Goal: Information Seeking & Learning: Learn about a topic

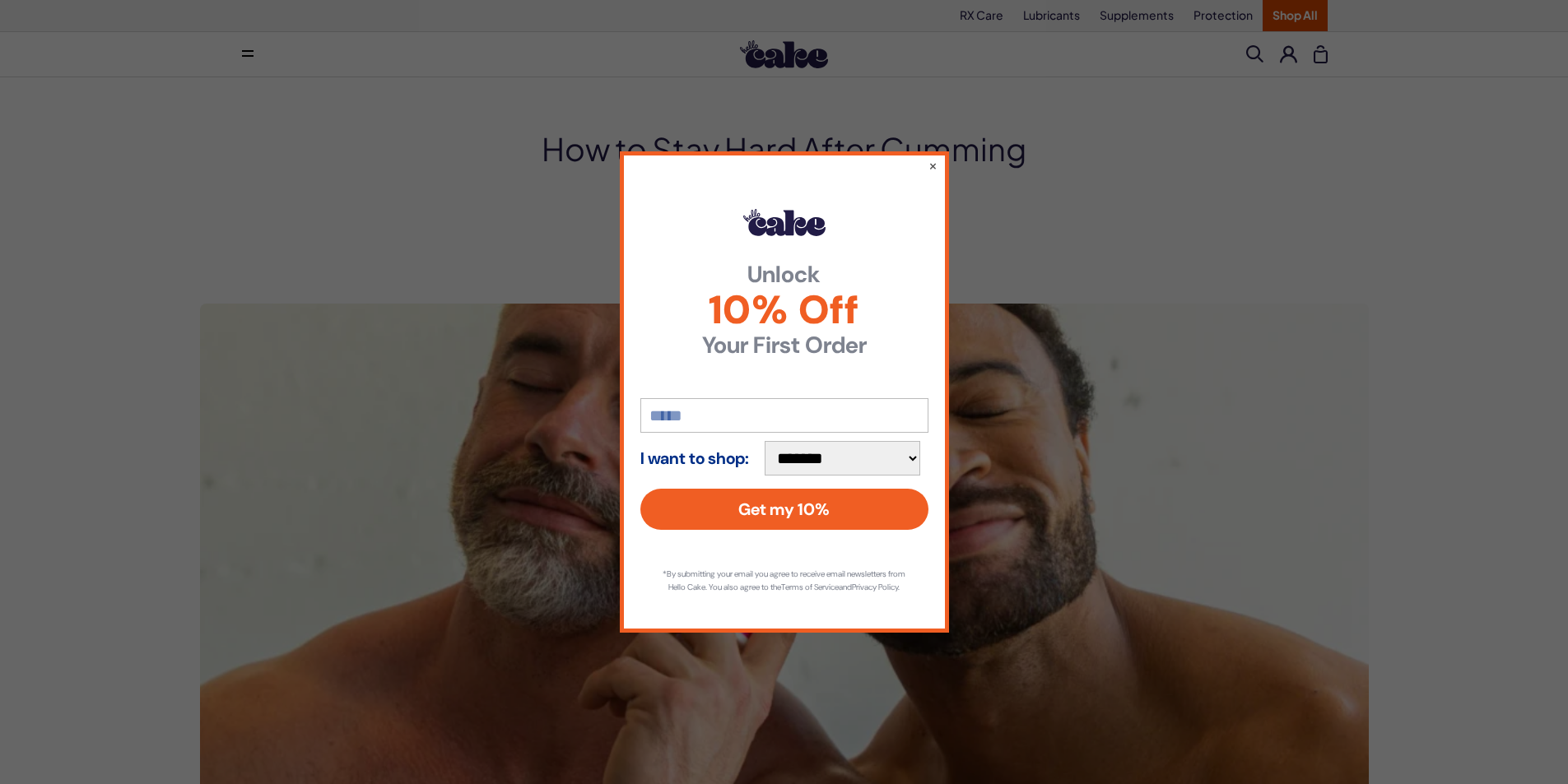
drag, startPoint x: 403, startPoint y: 145, endPoint x: 418, endPoint y: 180, distance: 38.1
click at [406, 146] on div "**********" at bounding box center [784, 392] width 1568 height 784
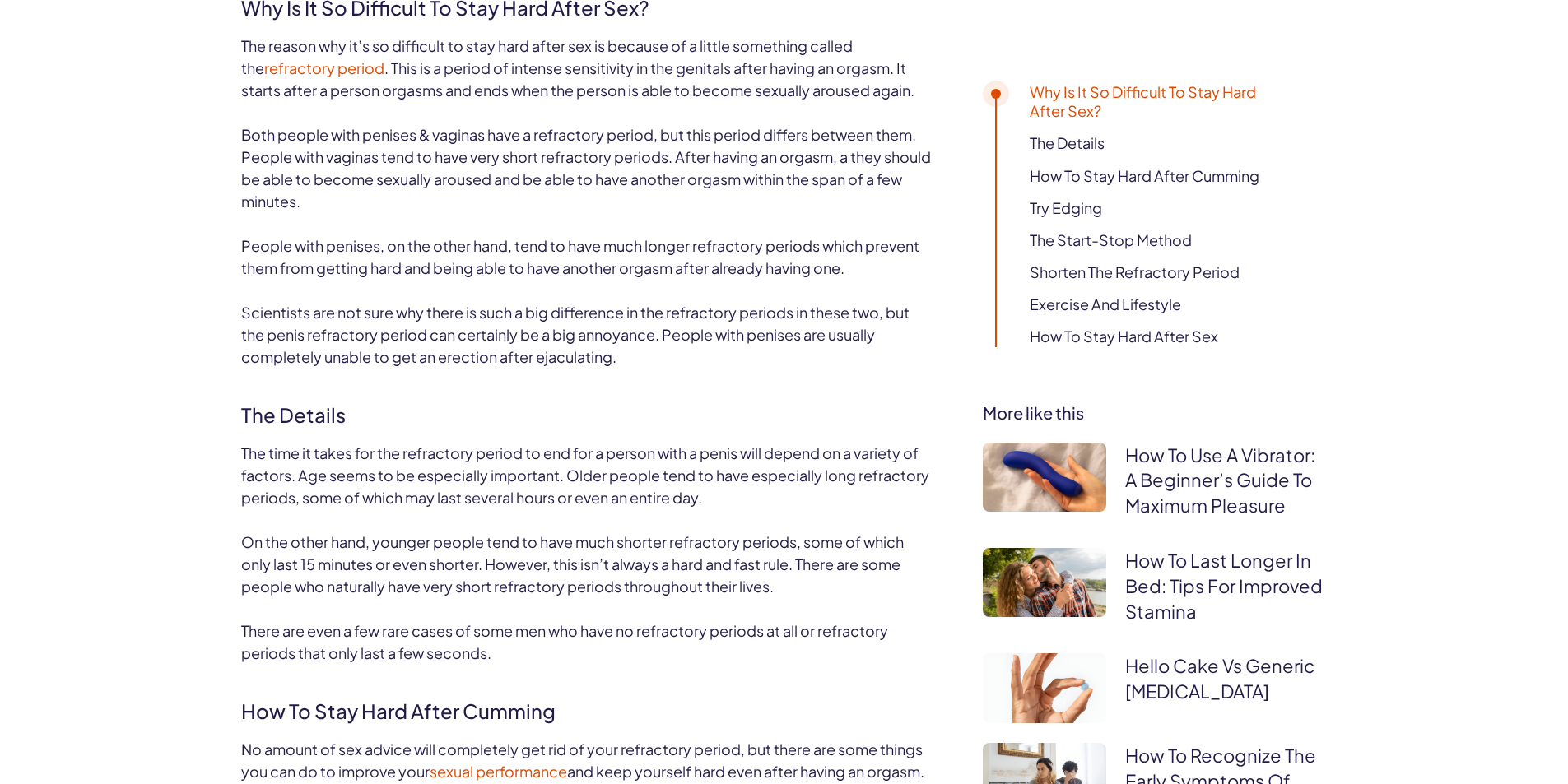
scroll to position [1151, 0]
drag, startPoint x: 895, startPoint y: 96, endPoint x: 482, endPoint y: 401, distance: 513.4
click at [487, 395] on h2 "The Details" at bounding box center [587, 409] width 692 height 40
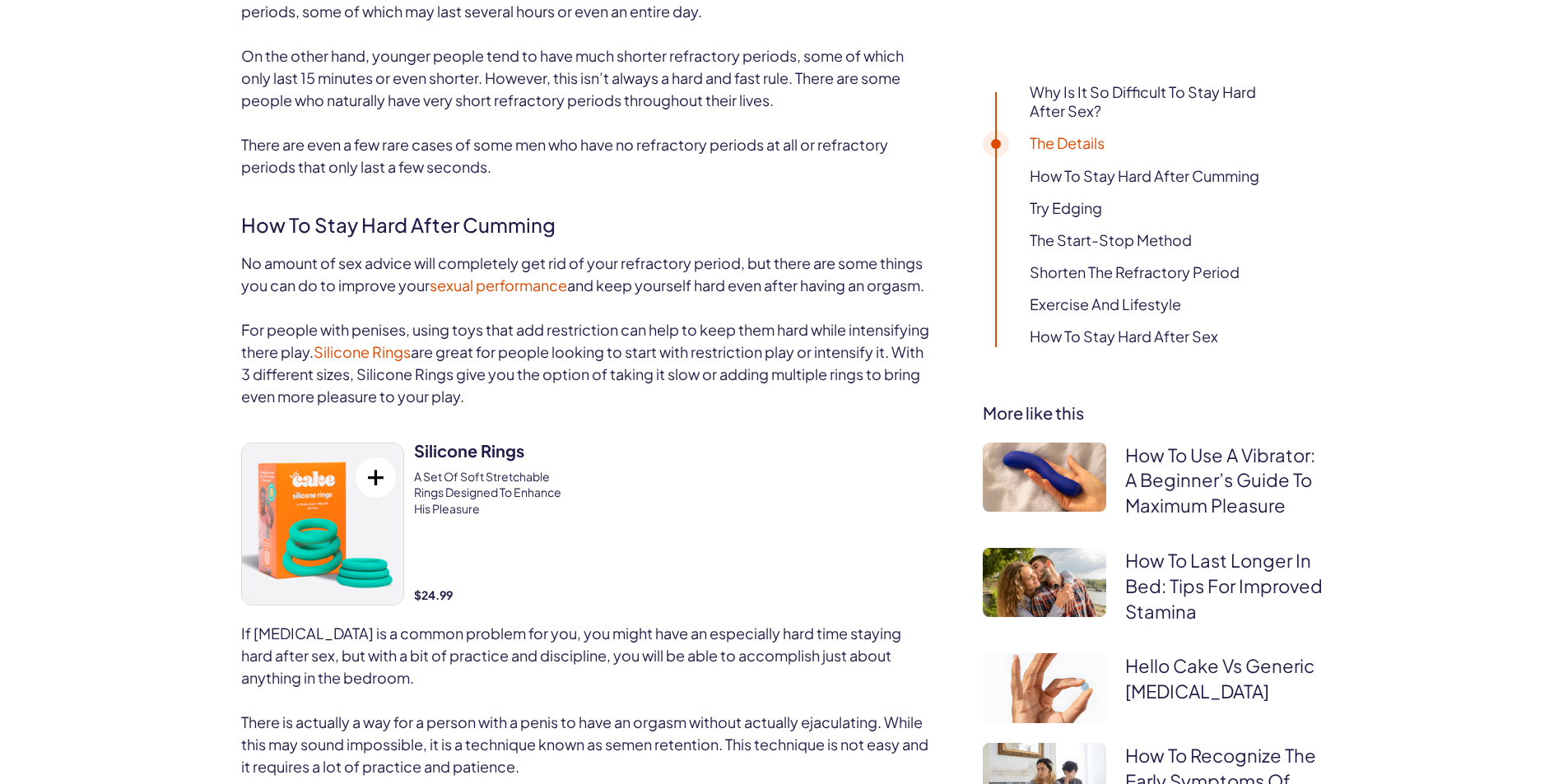
scroll to position [1645, 0]
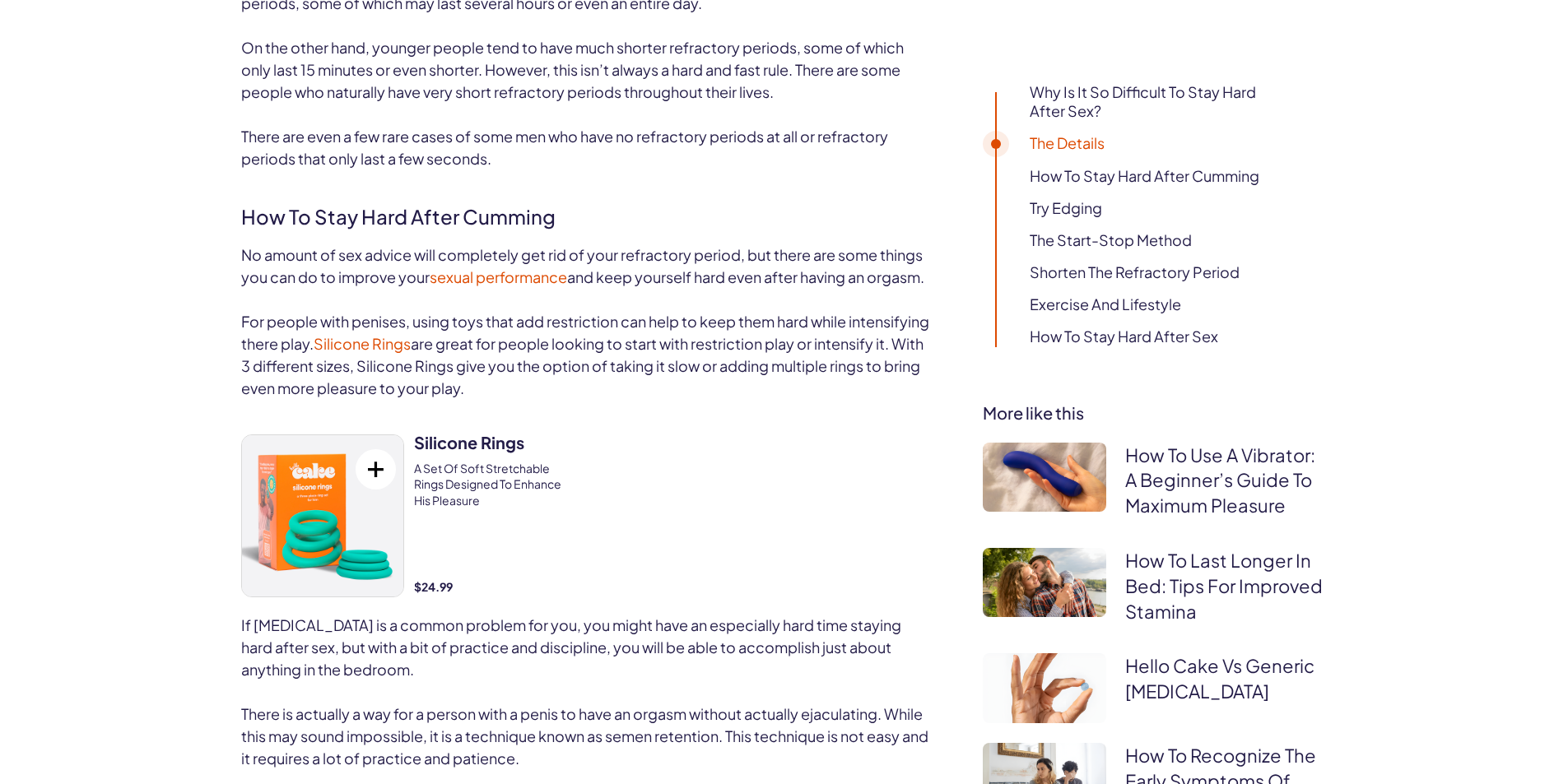
drag, startPoint x: 232, startPoint y: 256, endPoint x: 647, endPoint y: 289, distance: 416.3
click at [647, 288] on p "No amount of sex advice will completely get rid of your refractory period, but …" at bounding box center [587, 266] width 692 height 45
drag, startPoint x: 647, startPoint y: 289, endPoint x: 694, endPoint y: 220, distance: 83.5
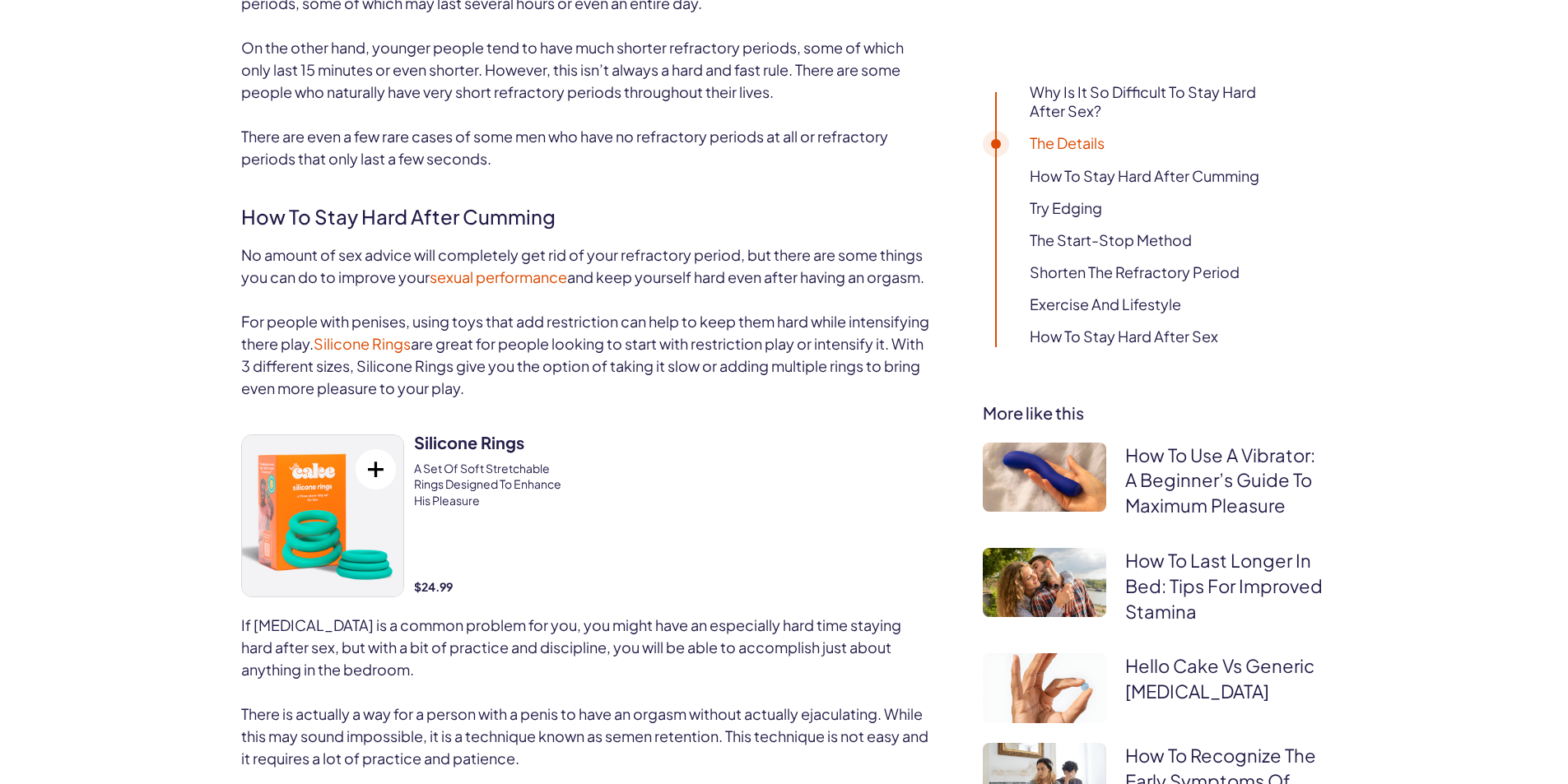
click at [694, 220] on h2 "How to Stay Hard after Cumming" at bounding box center [587, 212] width 692 height 40
drag, startPoint x: 694, startPoint y: 220, endPoint x: 711, endPoint y: 335, distance: 116.2
click at [711, 335] on span "For people with penises, using toys that add restriction can help to keep them …" at bounding box center [585, 332] width 688 height 41
drag, startPoint x: 708, startPoint y: 313, endPoint x: 577, endPoint y: 308, distance: 131.1
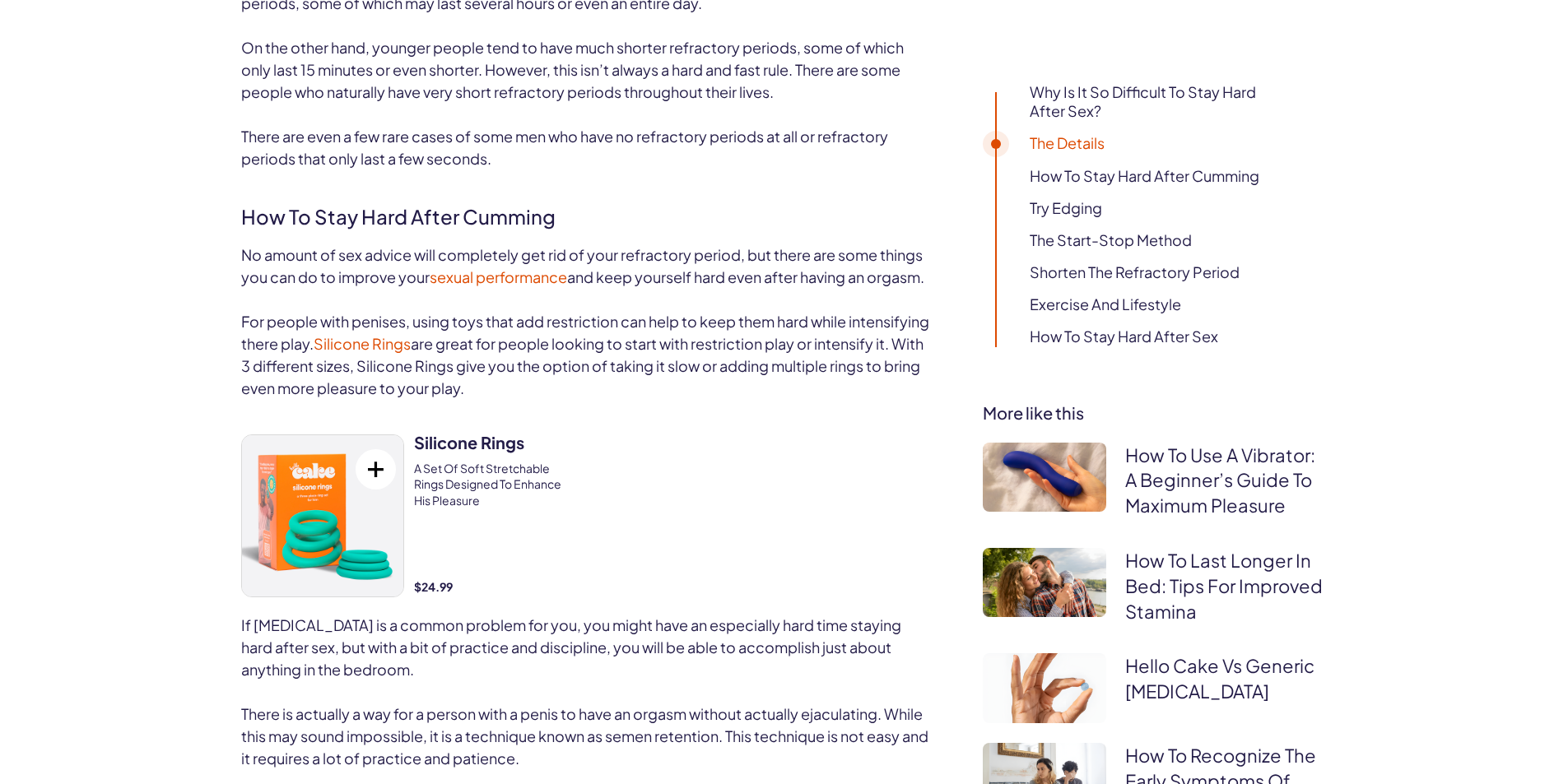
click at [577, 288] on p "No amount of sex advice will completely get rid of your refractory period, but …" at bounding box center [587, 266] width 692 height 45
drag, startPoint x: 577, startPoint y: 308, endPoint x: 627, endPoint y: 434, distance: 135.6
click at [627, 399] on p "For people with penises, using toys that add restriction can help to keep them …" at bounding box center [587, 354] width 692 height 89
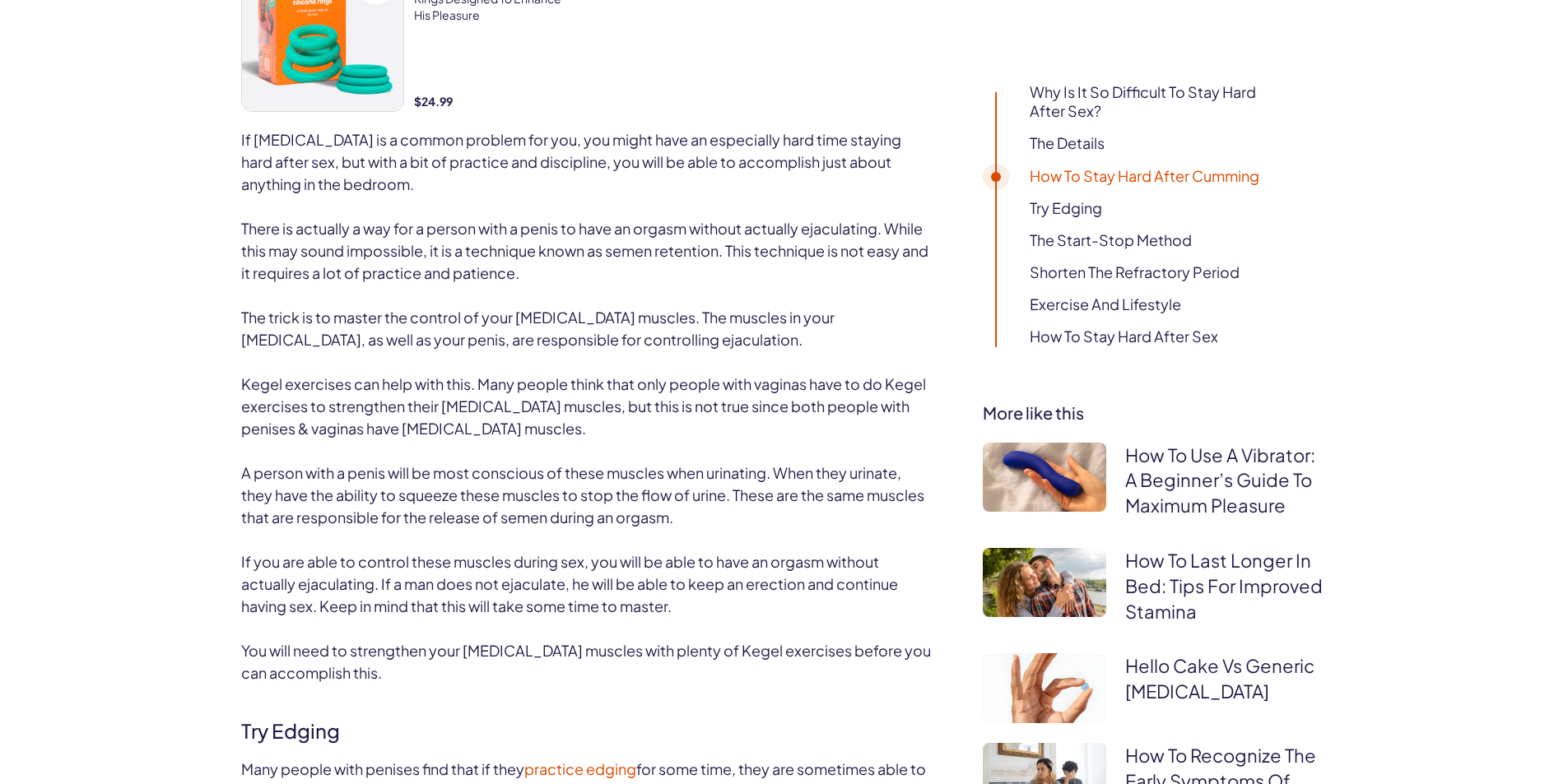
scroll to position [2139, 0]
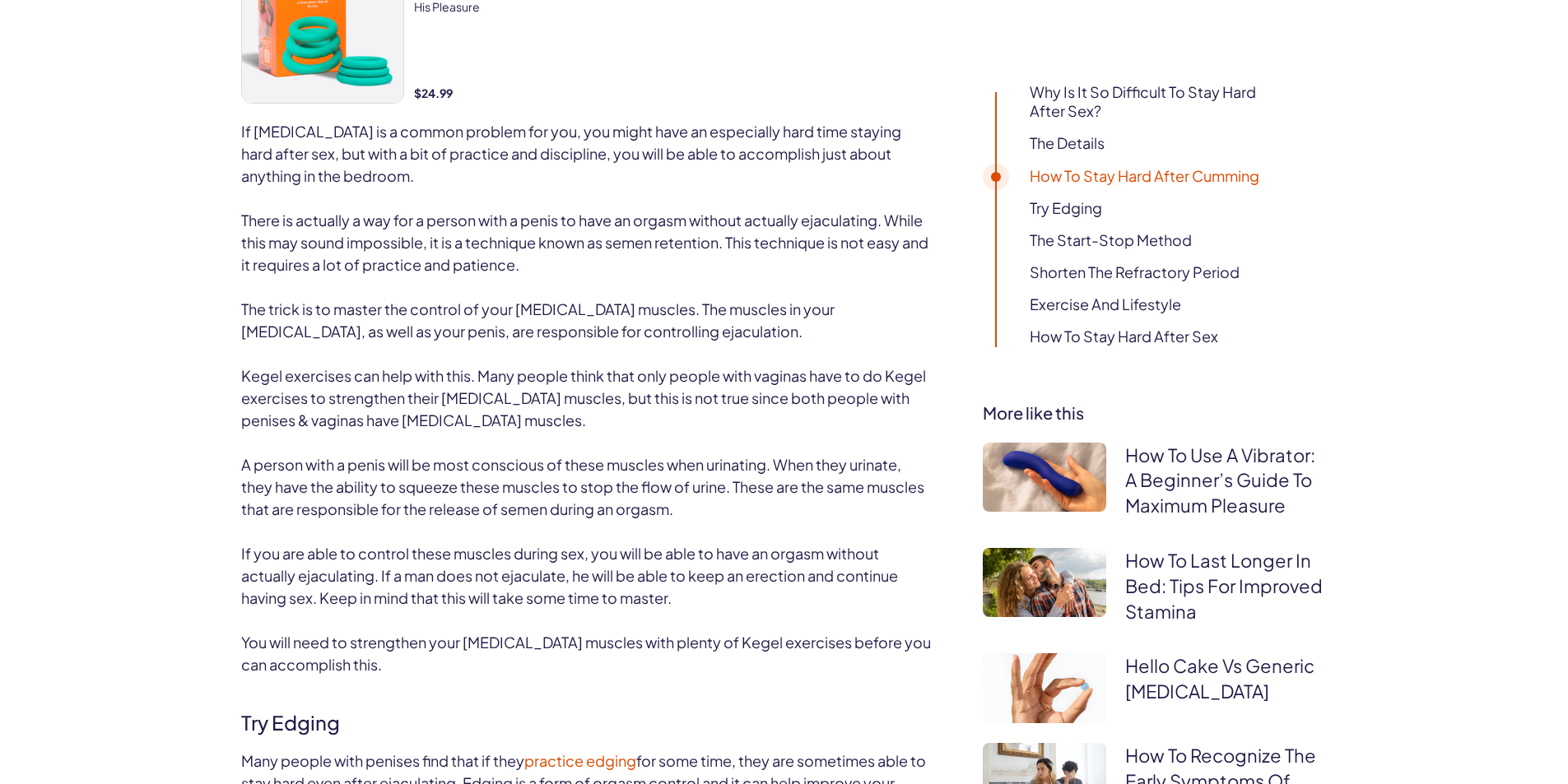
drag, startPoint x: 491, startPoint y: 185, endPoint x: 562, endPoint y: 198, distance: 72.2
click at [562, 187] on p "If [MEDICAL_DATA] is a common problem for you, you might have an especially har…" at bounding box center [587, 153] width 692 height 66
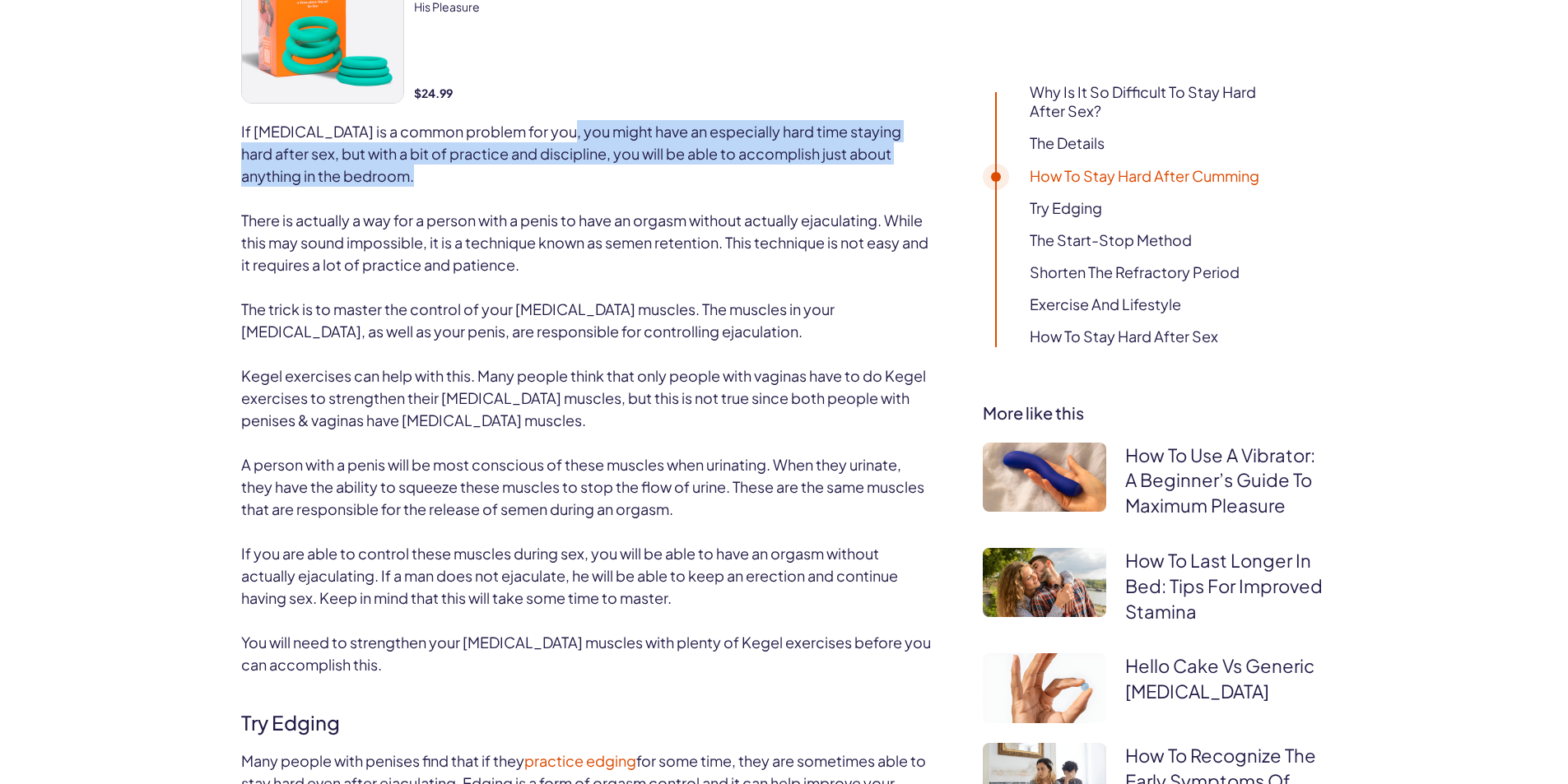
drag, startPoint x: 562, startPoint y: 198, endPoint x: 565, endPoint y: 152, distance: 46.1
click at [565, 152] on p "If [MEDICAL_DATA] is a common problem for you, you might have an especially har…" at bounding box center [587, 153] width 692 height 66
click at [565, 152] on span "If [MEDICAL_DATA] is a common problem for you, you might have an especially har…" at bounding box center [571, 153] width 660 height 64
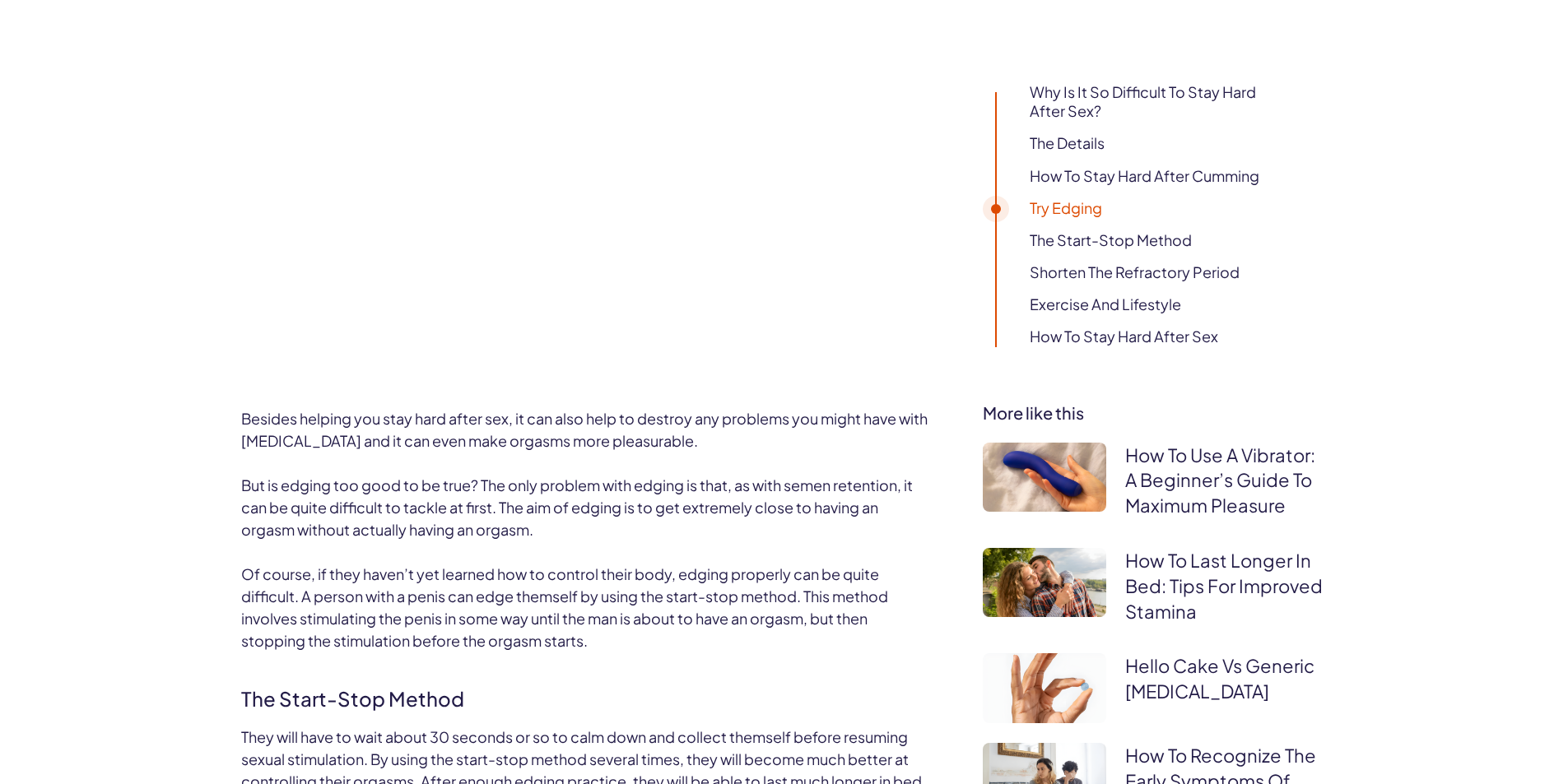
scroll to position [2797, 0]
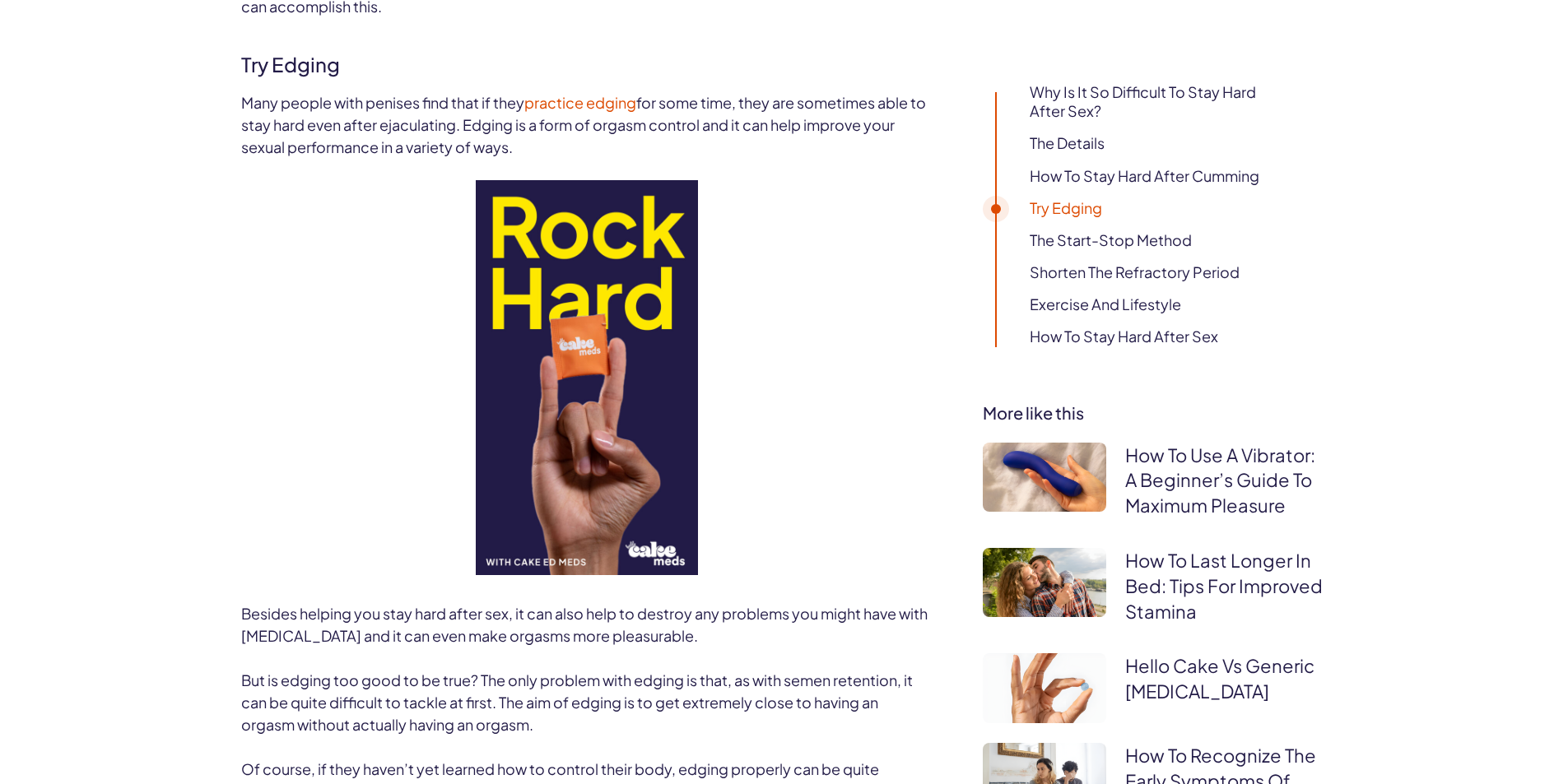
drag, startPoint x: 565, startPoint y: 160, endPoint x: 377, endPoint y: 163, distance: 188.0
click at [377, 158] on p "Many people with penises find that if they practice edging for some time, they …" at bounding box center [587, 124] width 692 height 66
click at [377, 157] on span "for some time, they are sometimes able to stay hard even after ejaculating. Edg…" at bounding box center [583, 125] width 685 height 64
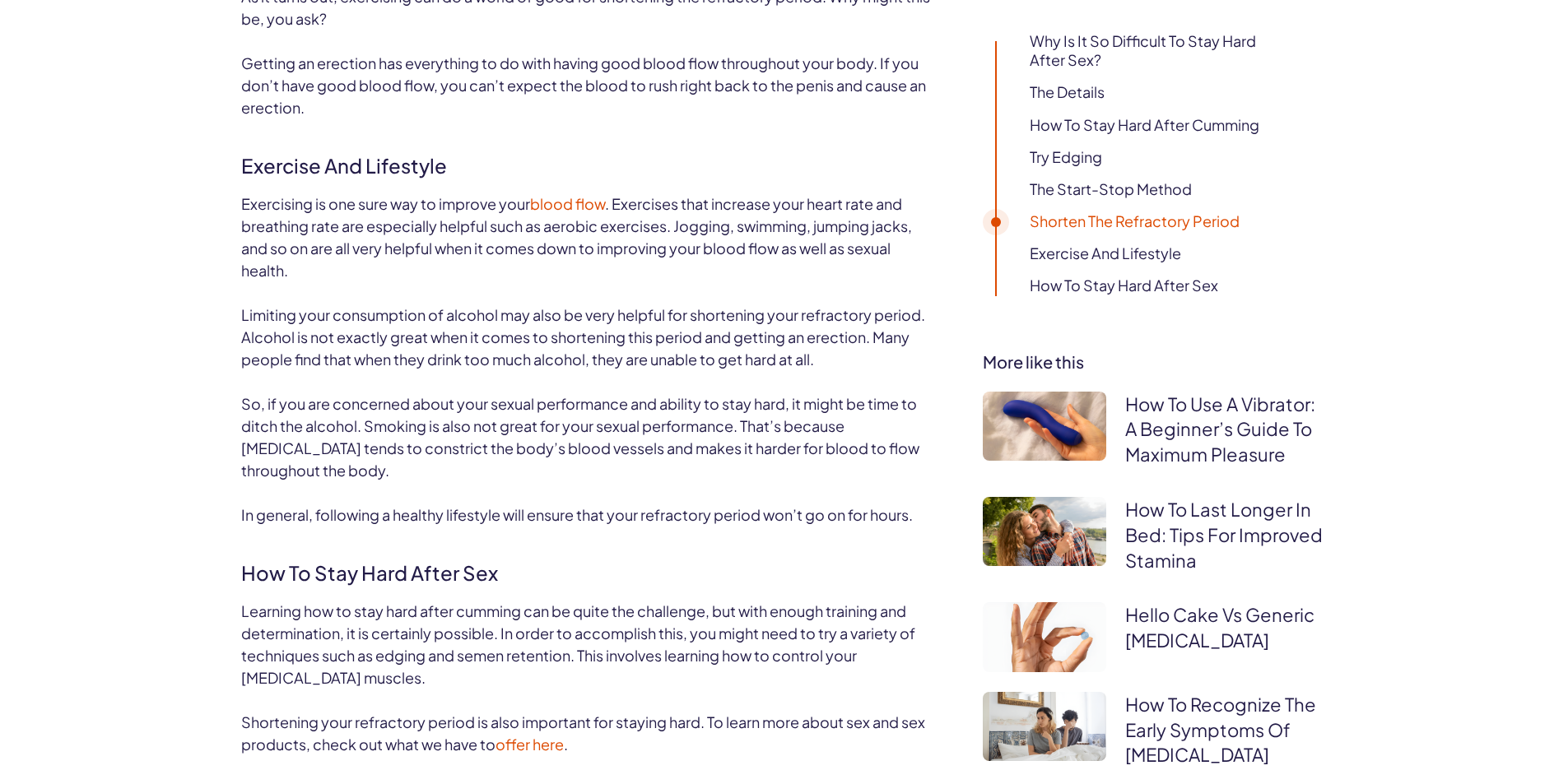
scroll to position [4277, 0]
